Goal: Task Accomplishment & Management: Complete application form

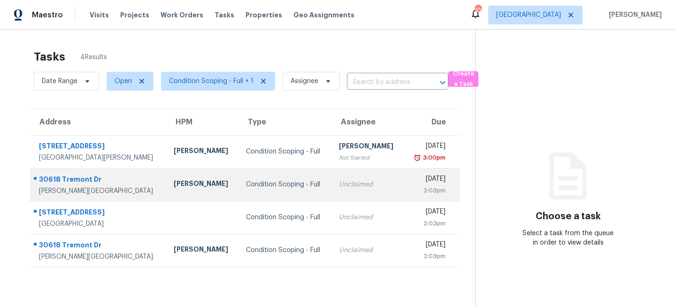
click at [193, 181] on td "[PERSON_NAME]" at bounding box center [202, 184] width 72 height 33
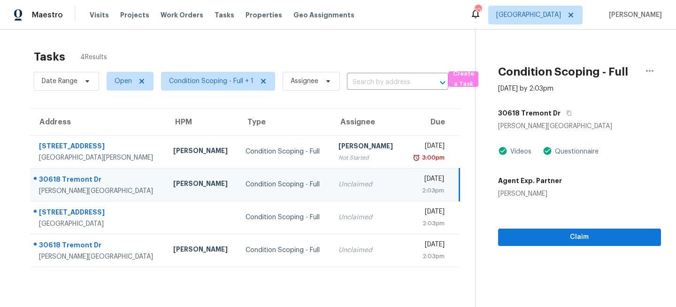
click at [279, 181] on div "Condition Scoping - Full" at bounding box center [285, 184] width 78 height 9
click at [566, 112] on button "button" at bounding box center [567, 113] width 13 height 17
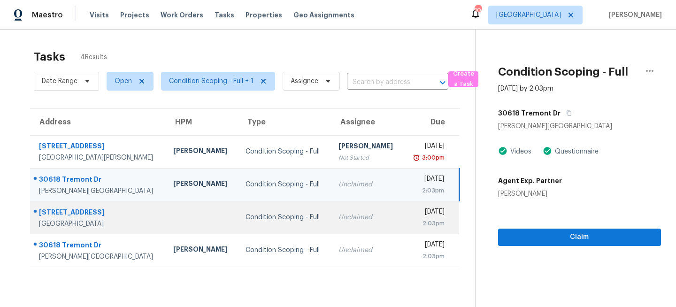
click at [253, 210] on td "Condition Scoping - Full" at bounding box center [284, 217] width 93 height 33
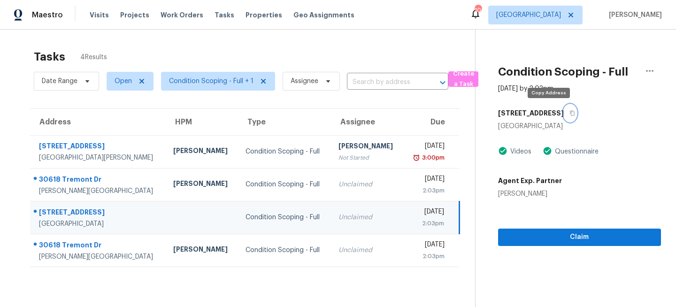
click at [570, 112] on icon "button" at bounding box center [573, 113] width 6 height 6
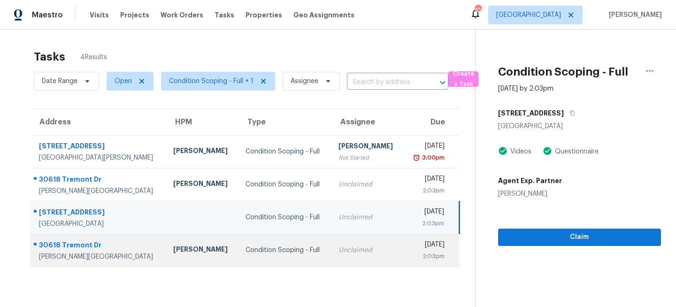
click at [331, 246] on td "Unclaimed" at bounding box center [367, 250] width 72 height 33
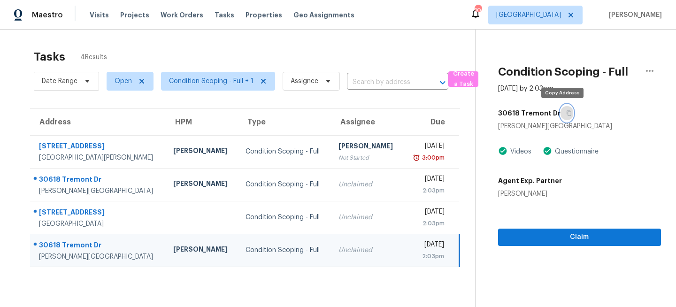
click at [567, 112] on button "button" at bounding box center [567, 113] width 13 height 17
click at [566, 114] on icon "button" at bounding box center [569, 113] width 6 height 6
click at [460, 78] on span "Create a Task" at bounding box center [463, 80] width 21 height 22
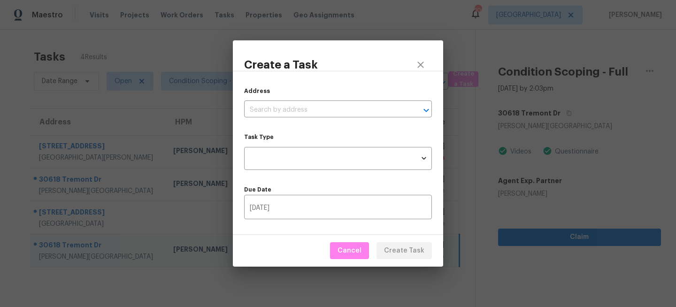
click at [285, 96] on div "Address ​" at bounding box center [338, 101] width 188 height 31
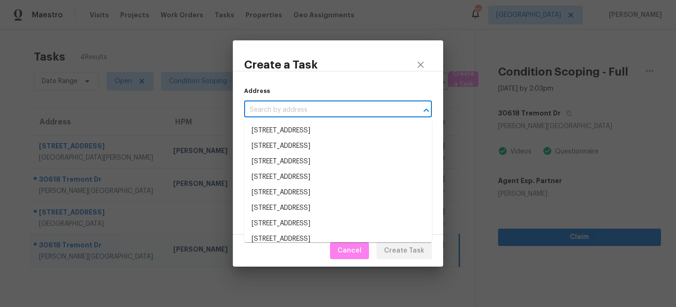
click at [278, 104] on input "text" at bounding box center [325, 110] width 162 height 15
paste input "[STREET_ADDRESS][PERSON_NAME]"
type input "[STREET_ADDRESS][PERSON_NAME]"
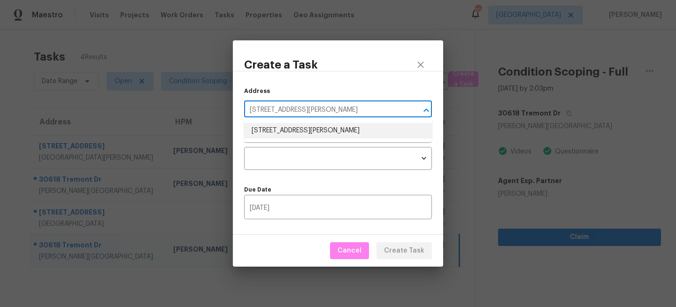
click at [313, 134] on li "[STREET_ADDRESS][PERSON_NAME]" at bounding box center [338, 130] width 188 height 15
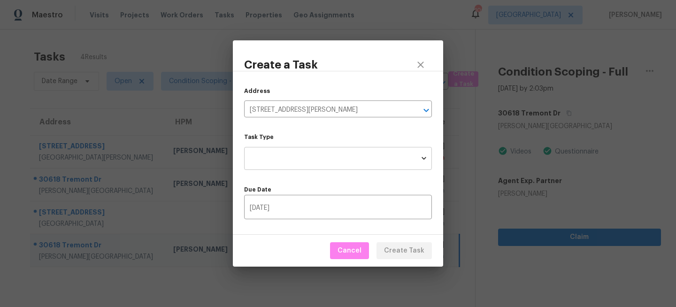
click at [335, 159] on body "Maestro Visits Projects Work Orders Tasks Properties Geo Assignments 100 [GEOGR…" at bounding box center [338, 153] width 676 height 307
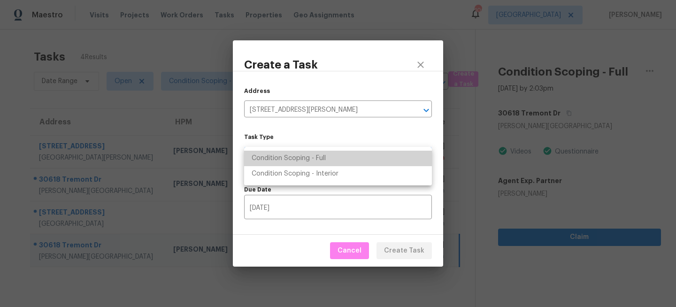
click at [311, 162] on li "Condition Scoping - Full" at bounding box center [338, 158] width 188 height 15
type input "virtual_full_assessment"
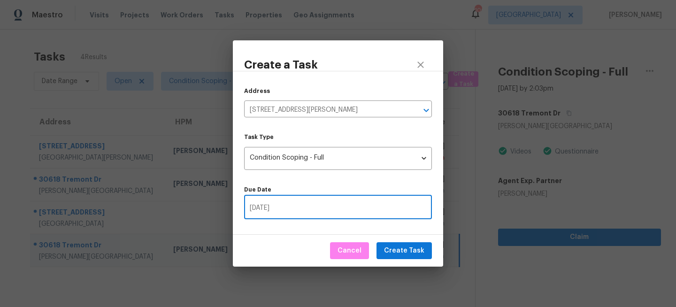
click at [306, 208] on input "[DATE]" at bounding box center [338, 208] width 188 height 22
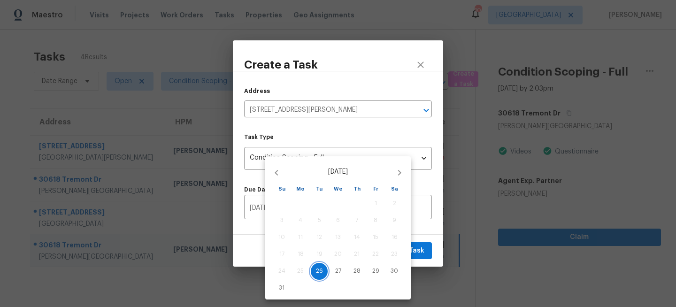
click at [321, 270] on p "26" at bounding box center [319, 271] width 7 height 8
click at [321, 271] on p "26" at bounding box center [319, 271] width 7 height 8
click at [345, 267] on span "27" at bounding box center [338, 271] width 17 height 8
type input "[DATE]"
click at [340, 273] on p "27" at bounding box center [338, 271] width 6 height 8
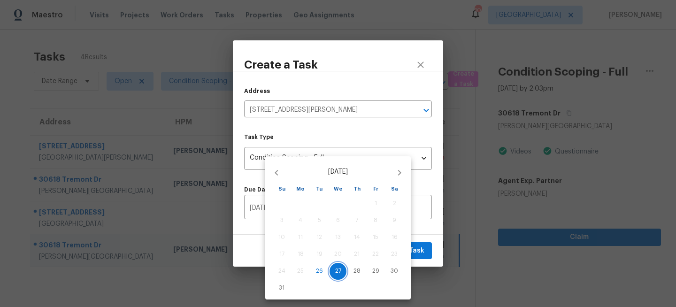
click at [340, 273] on p "27" at bounding box center [338, 271] width 6 height 8
click at [337, 268] on p "27" at bounding box center [338, 271] width 6 height 8
click at [397, 174] on icon "button" at bounding box center [399, 172] width 11 height 11
click at [281, 175] on icon "button" at bounding box center [276, 172] width 11 height 11
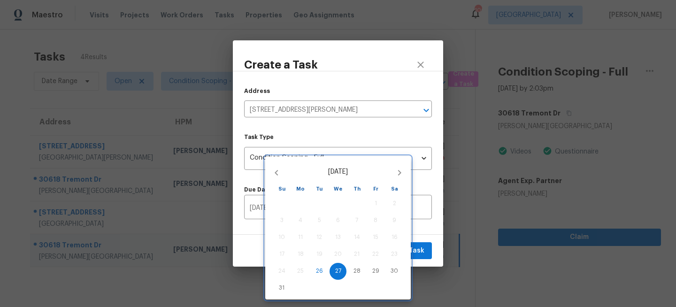
click at [428, 251] on div at bounding box center [338, 153] width 676 height 307
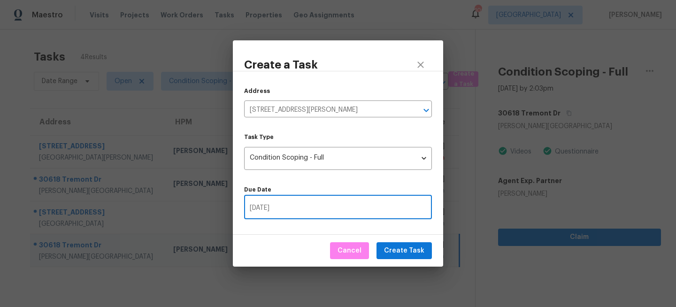
click at [298, 207] on input "[DATE]" at bounding box center [338, 208] width 188 height 22
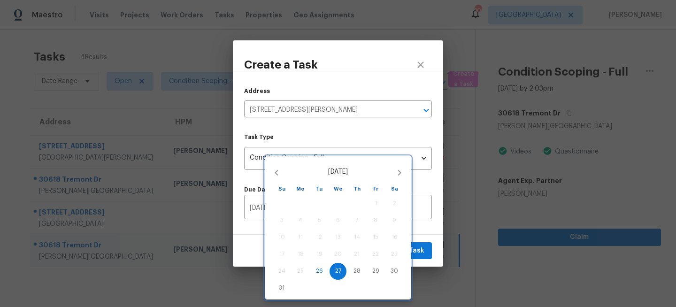
click at [427, 183] on div at bounding box center [338, 153] width 676 height 307
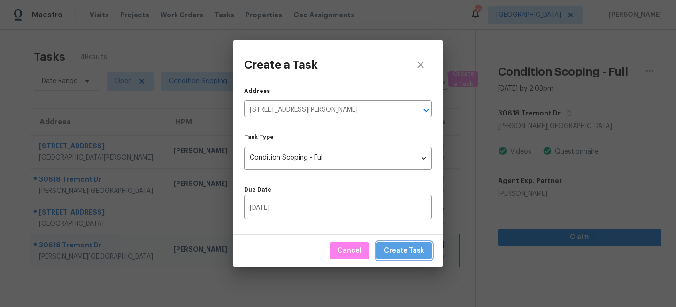
click at [410, 253] on span "Create Task" at bounding box center [404, 251] width 40 height 12
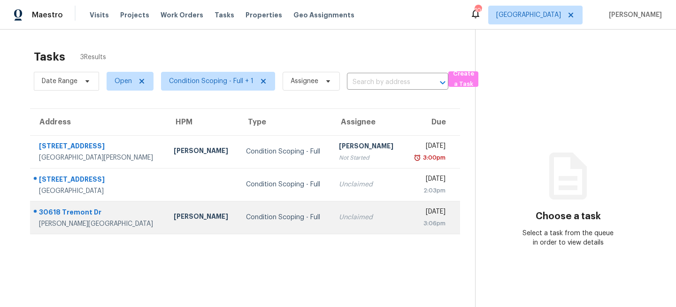
click at [276, 225] on td "Condition Scoping - Full" at bounding box center [285, 217] width 93 height 33
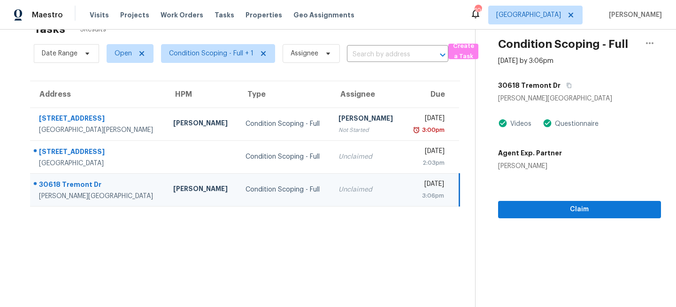
scroll to position [30, 0]
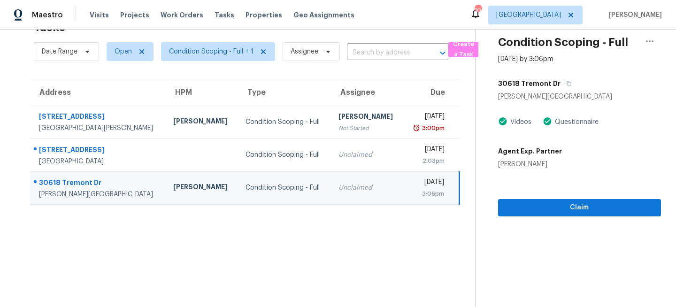
click at [196, 228] on section "Tasks 3 Results Date Range Open Condition Scoping - Full + 1 Assignee ​ Create …" at bounding box center [245, 161] width 460 height 292
click at [220, 241] on section "Tasks 3 Results Date Range Open Condition Scoping - Full + 1 Assignee ​ Create …" at bounding box center [245, 161] width 460 height 292
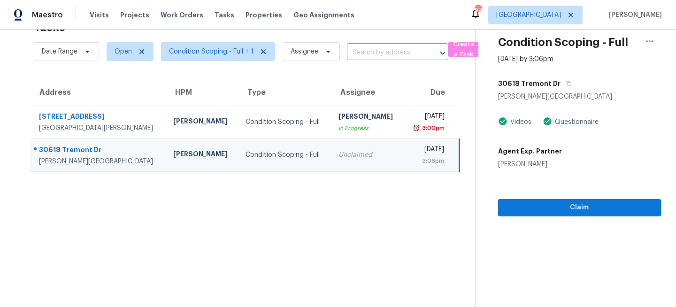
scroll to position [0, 0]
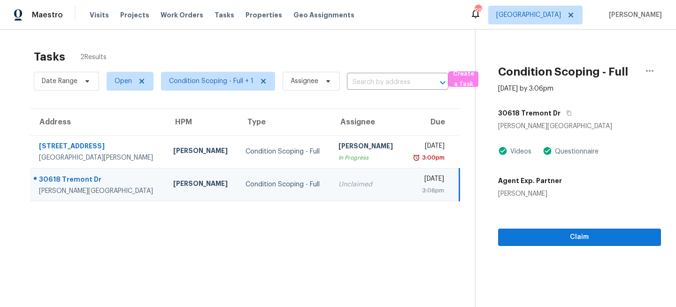
click at [221, 47] on div "Tasks 2 Results" at bounding box center [254, 57] width 441 height 24
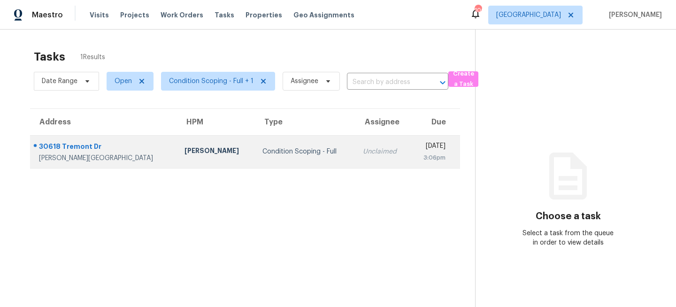
click at [255, 165] on td "Condition Scoping - Full" at bounding box center [305, 151] width 101 height 33
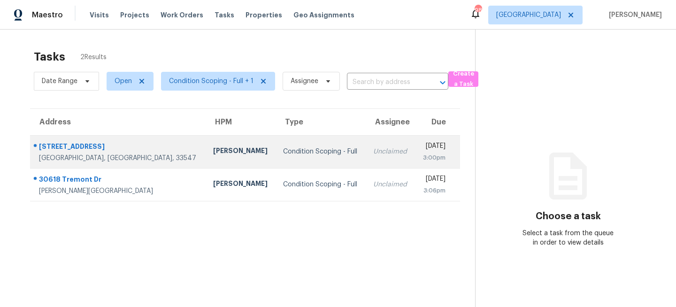
click at [276, 160] on td "Condition Scoping - Full" at bounding box center [321, 151] width 90 height 33
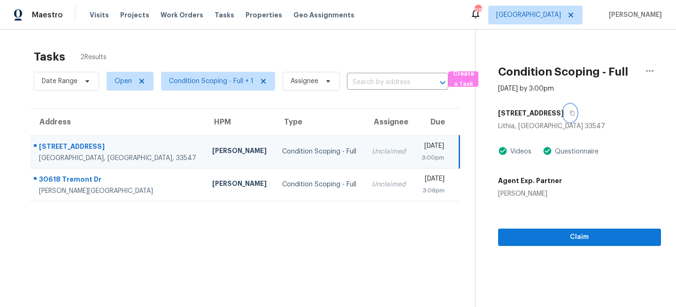
click at [576, 115] on button "button" at bounding box center [570, 113] width 13 height 17
